Goal: Information Seeking & Learning: Compare options

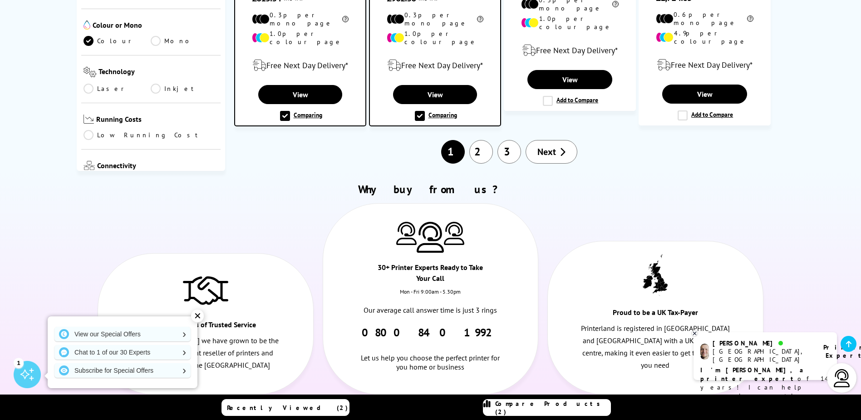
scroll to position [1190, 0]
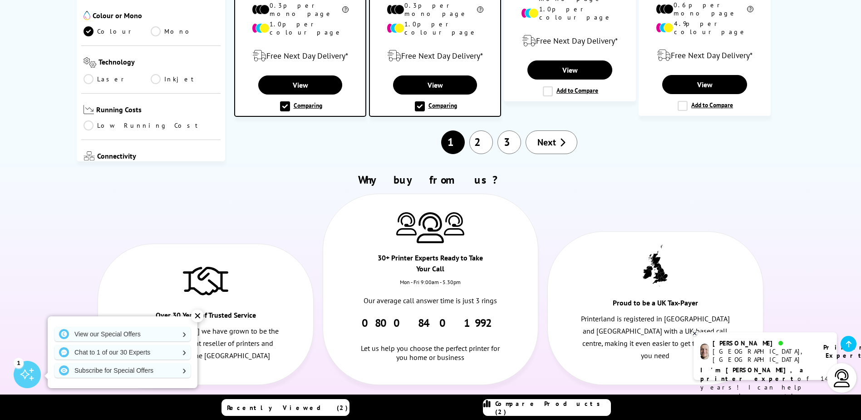
click at [549, 136] on span "Next" at bounding box center [547, 142] width 19 height 12
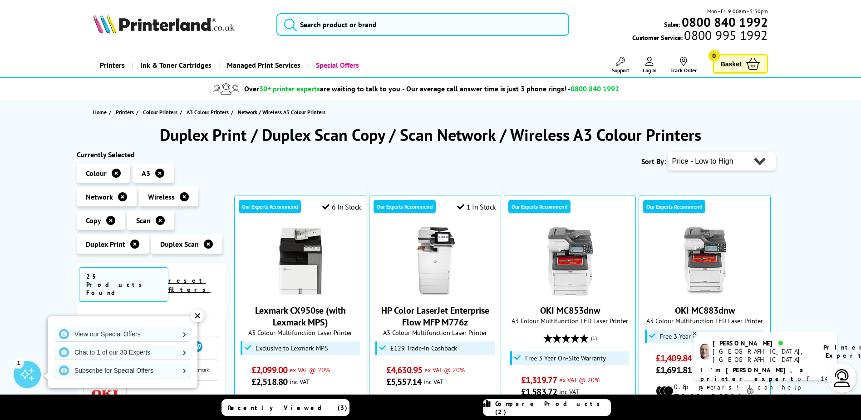
scroll to position [45, 0]
